Goal: Transaction & Acquisition: Purchase product/service

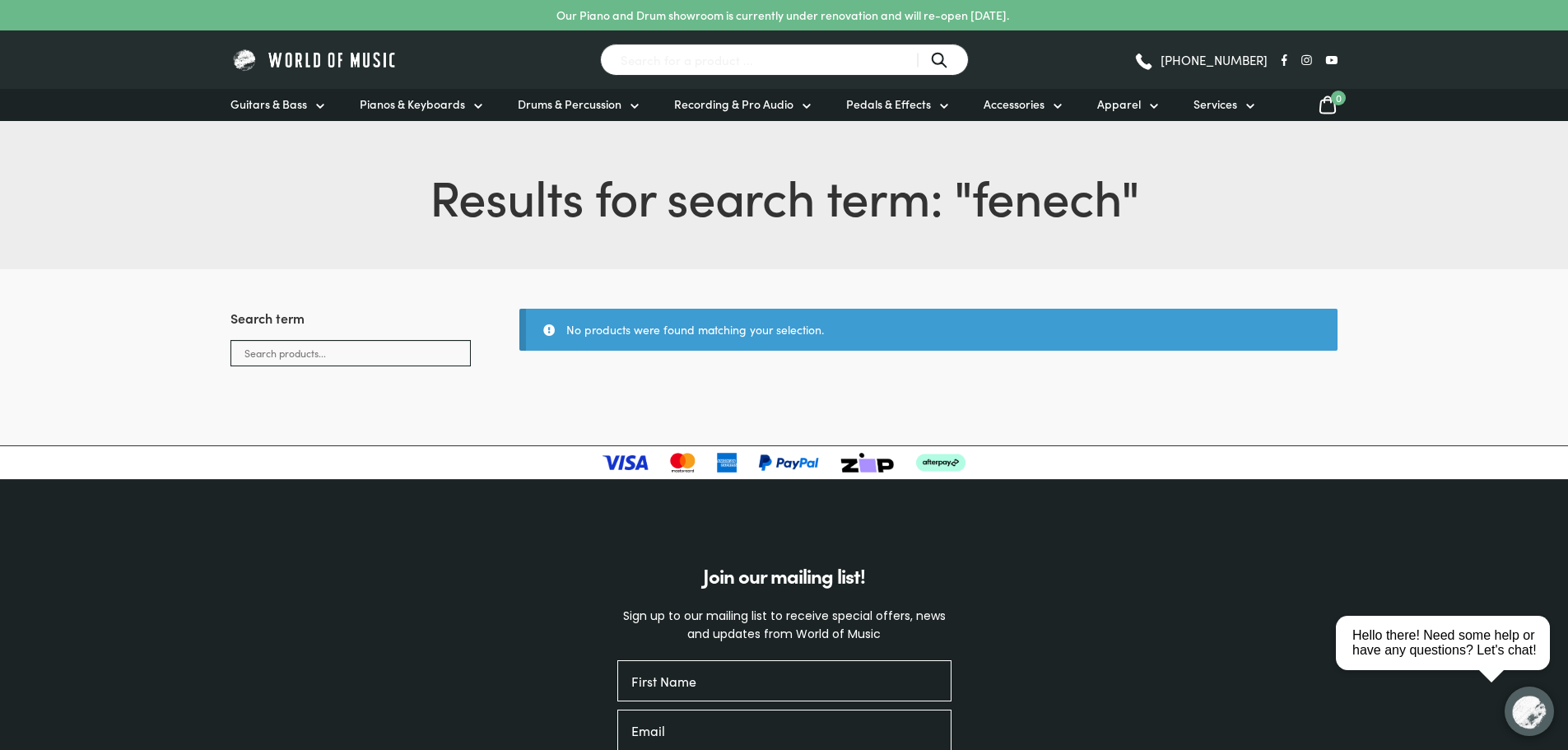
click at [664, 60] on input "Search for a product ..." at bounding box center [784, 60] width 369 height 32
type input "Fenech"
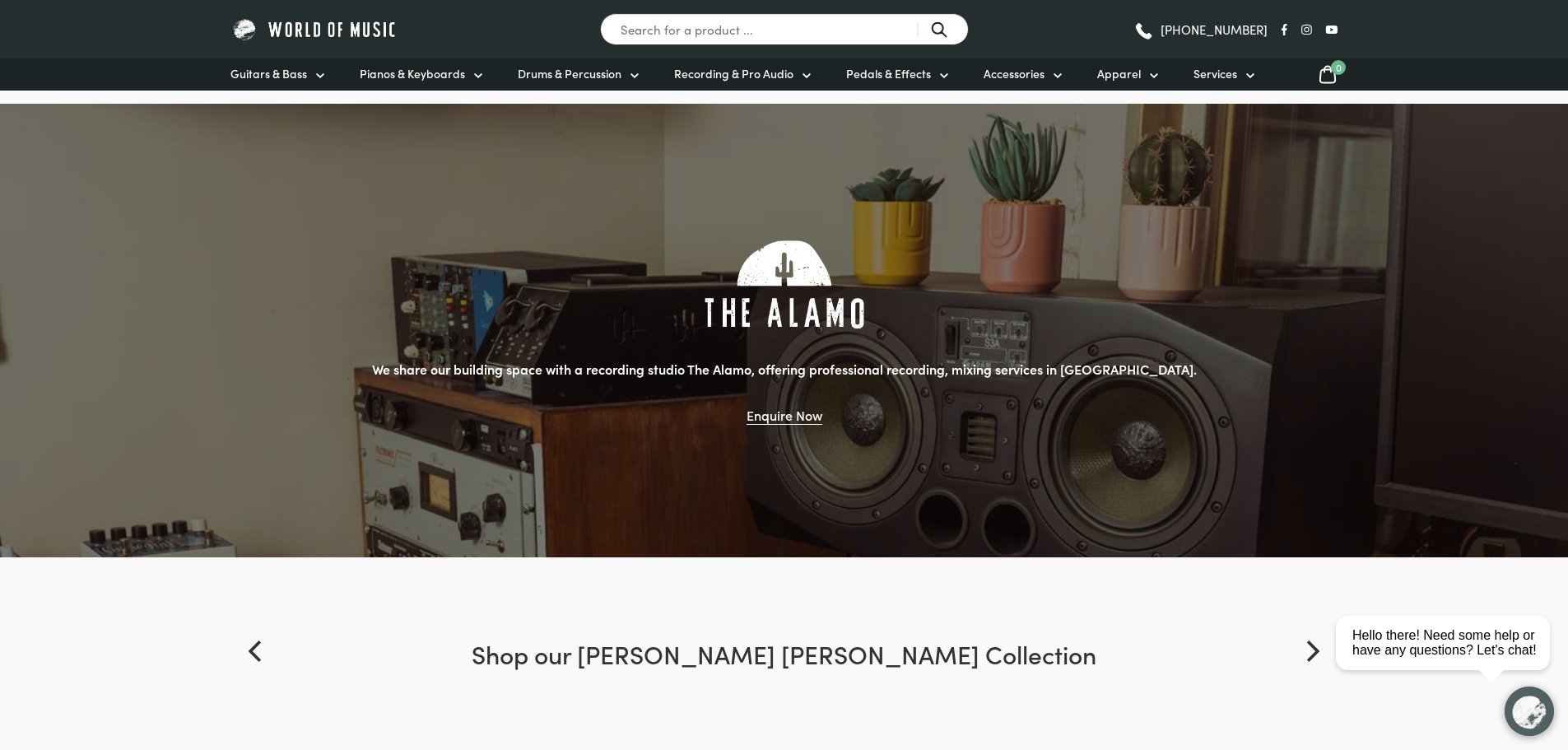
scroll to position [1235, 0]
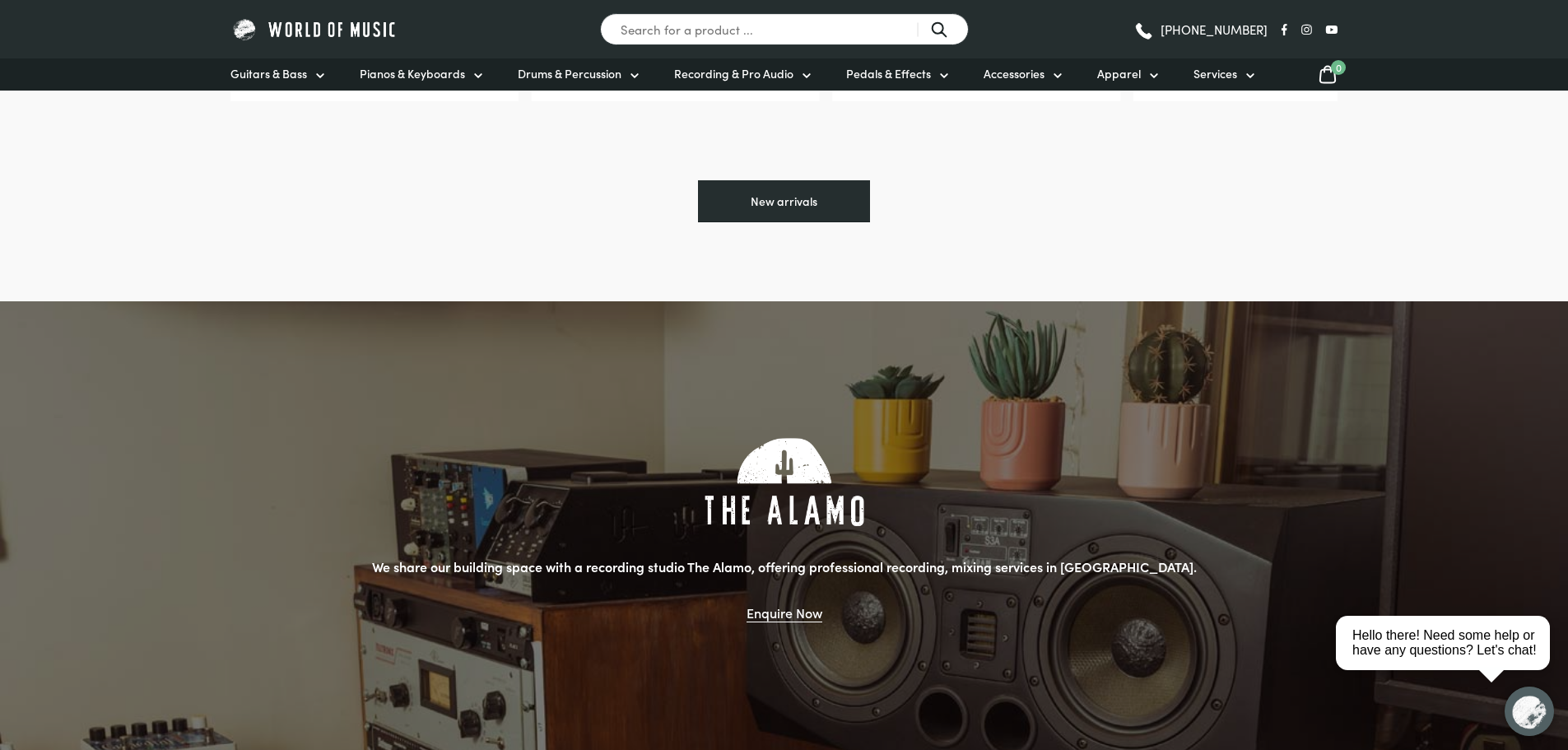
click at [779, 201] on link "New arrivals" at bounding box center [784, 201] width 172 height 43
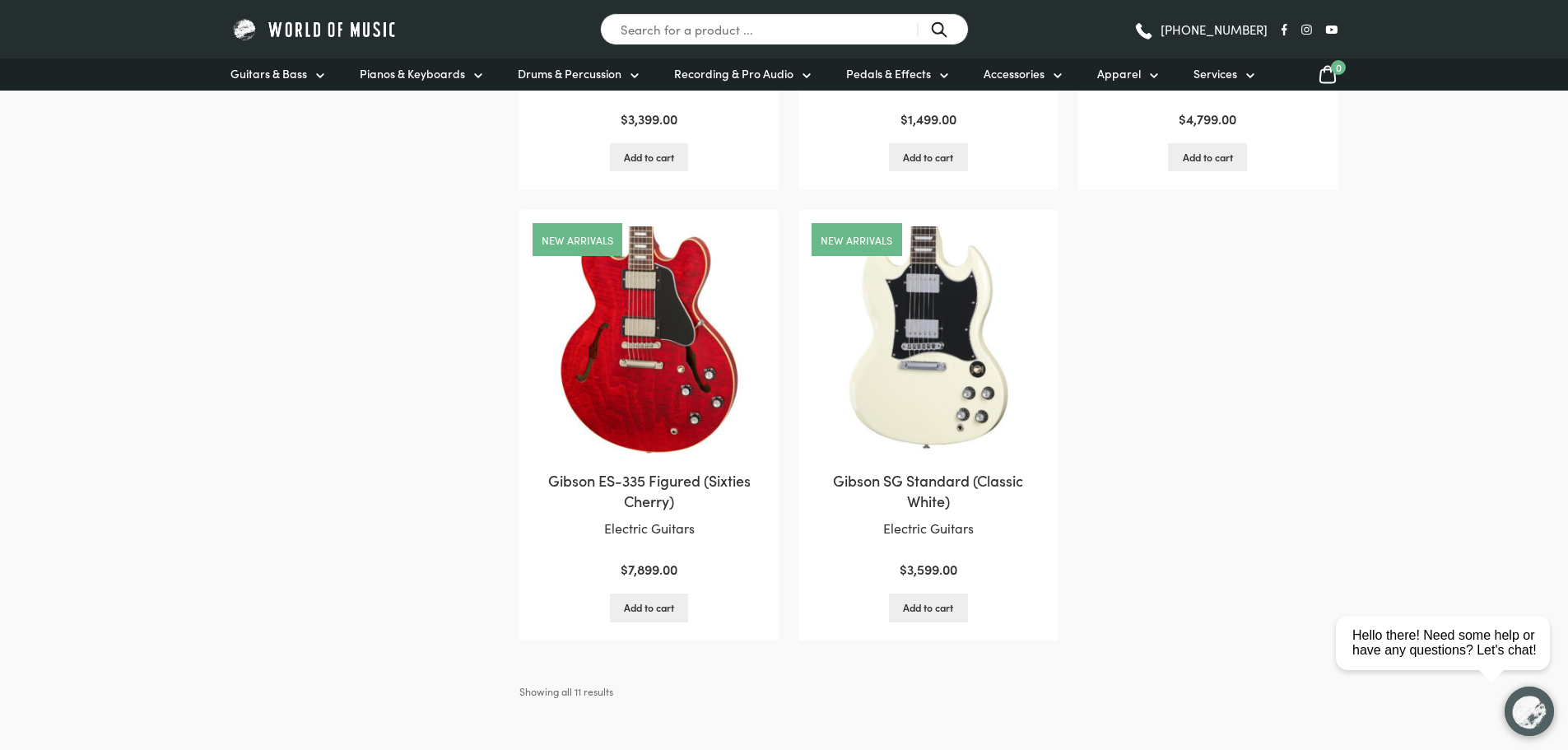
scroll to position [1564, 0]
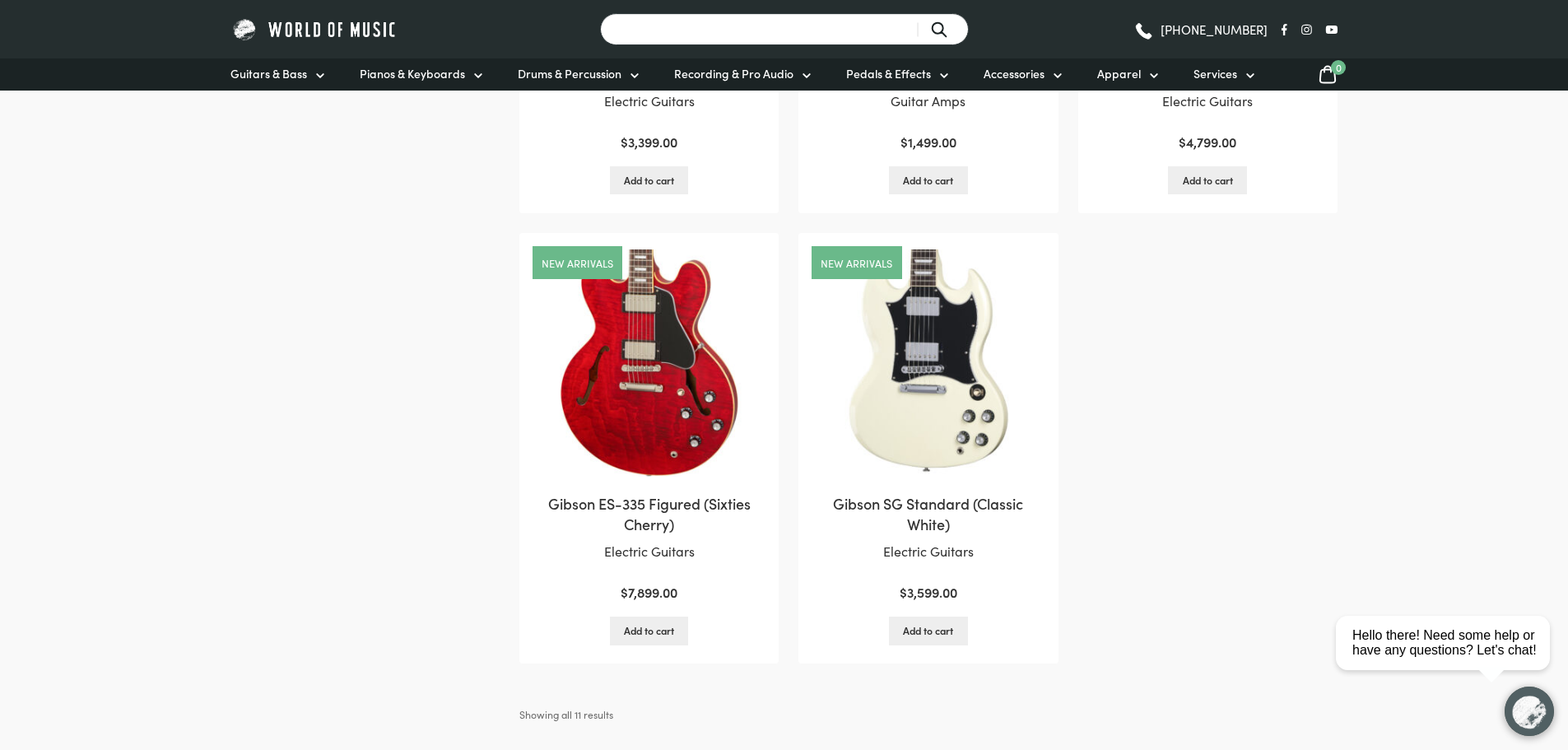
click at [724, 18] on input "Search for a product ..." at bounding box center [784, 29] width 369 height 32
type input "335"
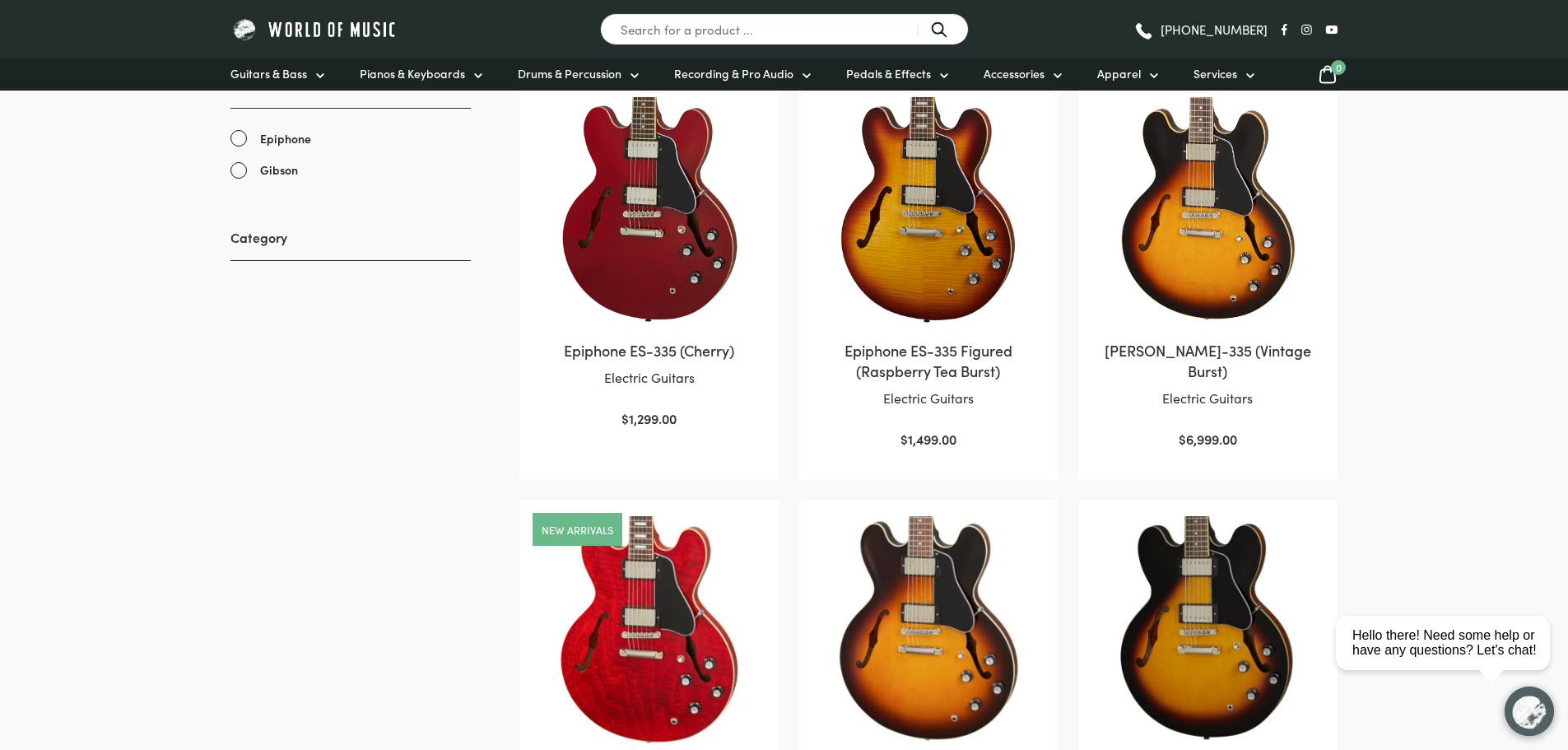
scroll to position [494, 0]
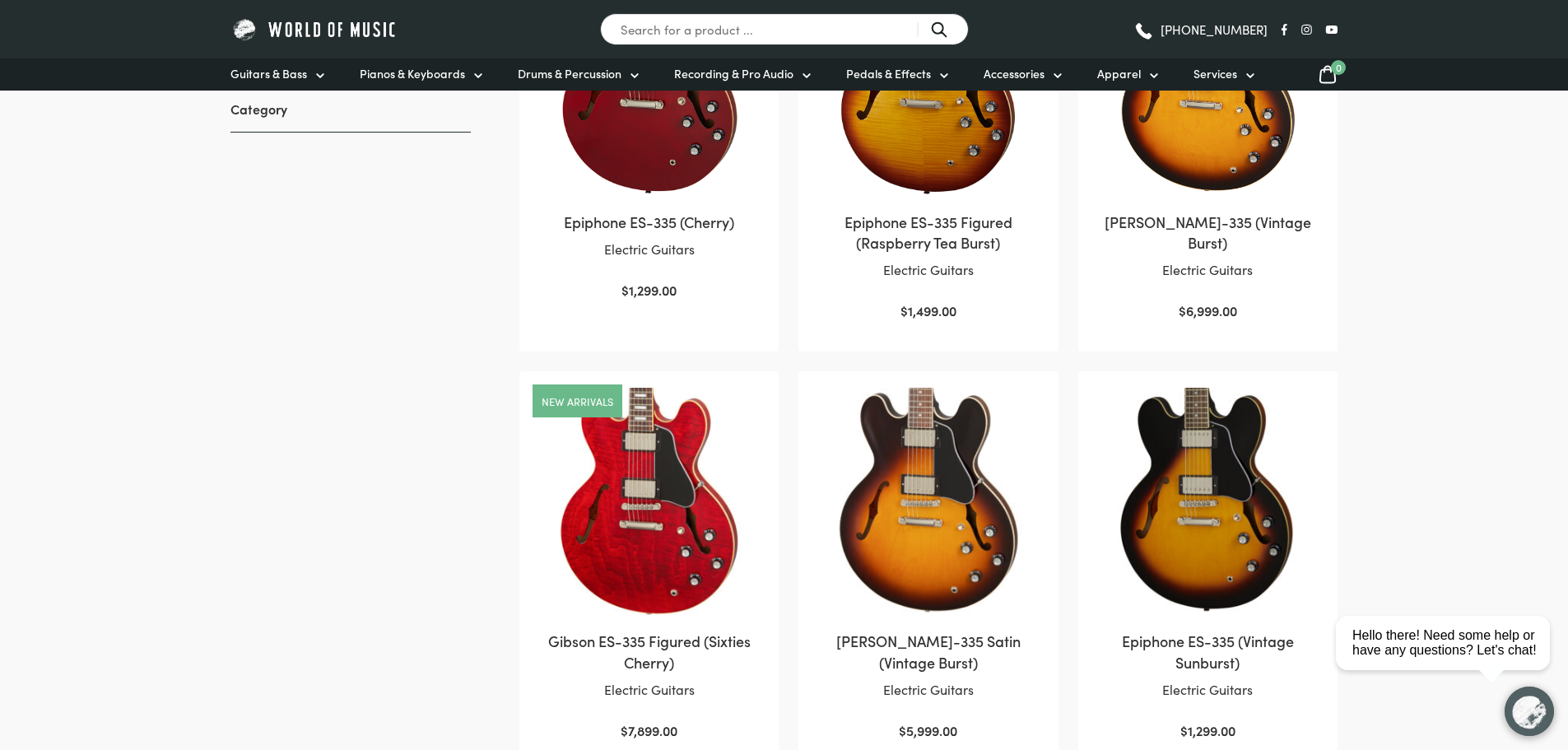
drag, startPoint x: 1251, startPoint y: 331, endPoint x: 1376, endPoint y: 219, distance: 167.8
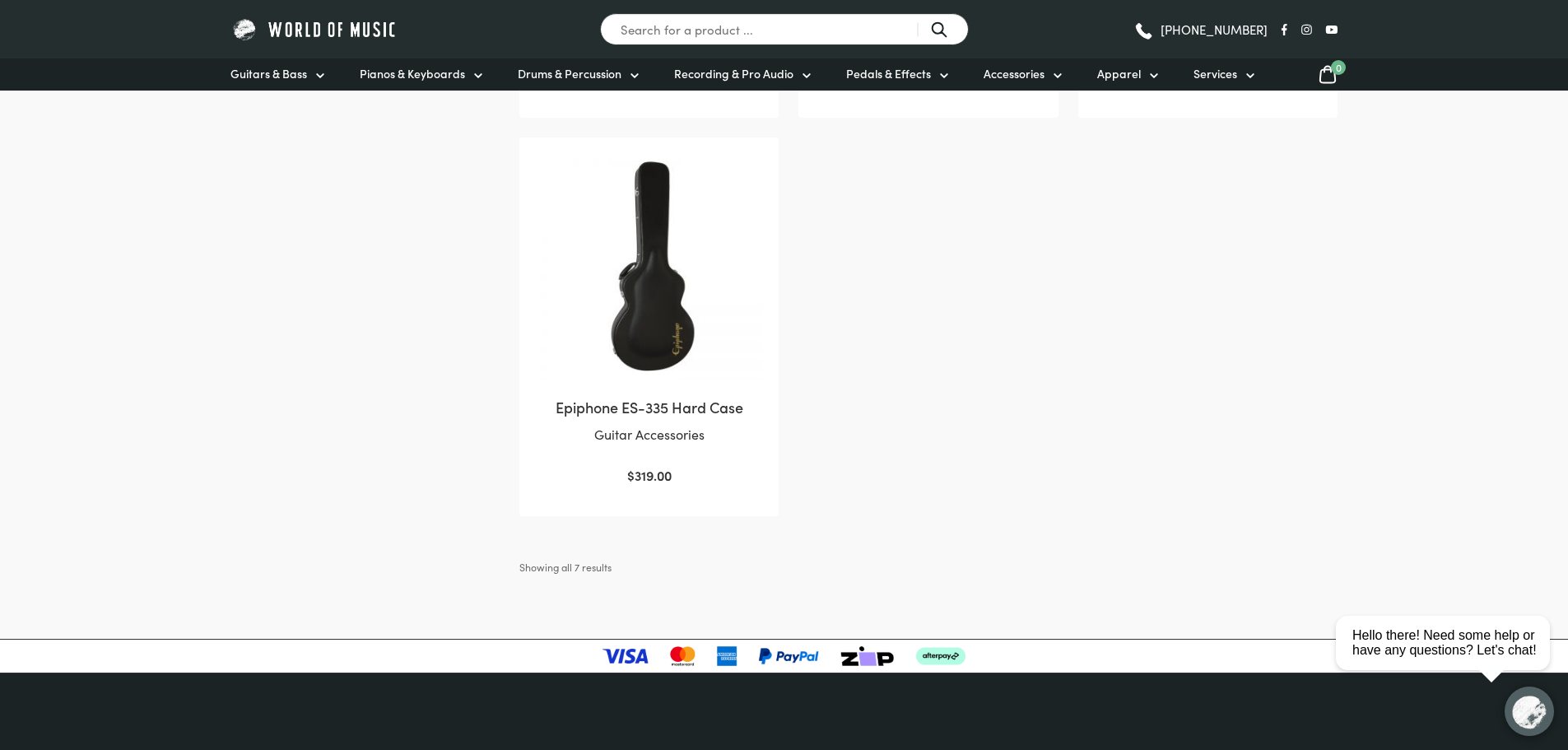
scroll to position [576, 0]
